Goal: Check status: Check status

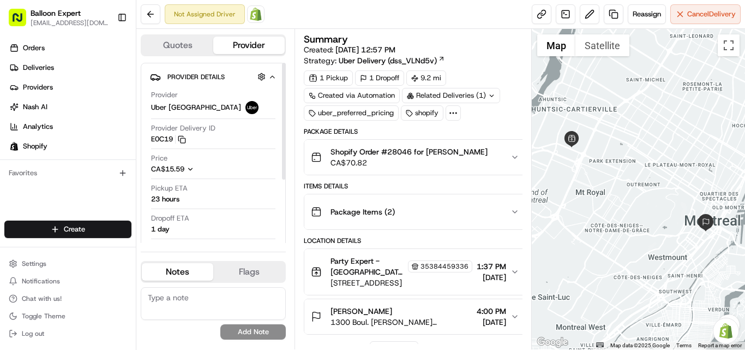
click at [256, 15] on img at bounding box center [255, 14] width 13 height 13
